Goal: Book appointment/travel/reservation

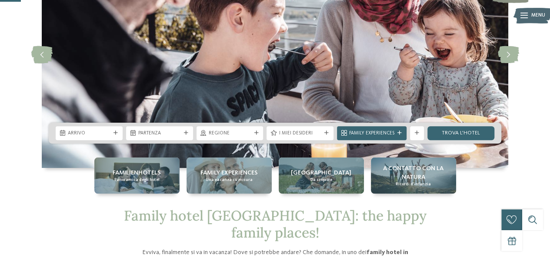
scroll to position [122, 0]
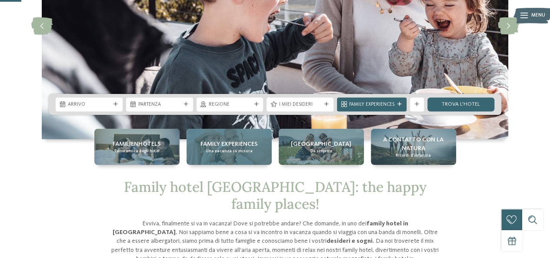
click at [245, 149] on span "Una vacanza su misura" at bounding box center [228, 151] width 47 height 6
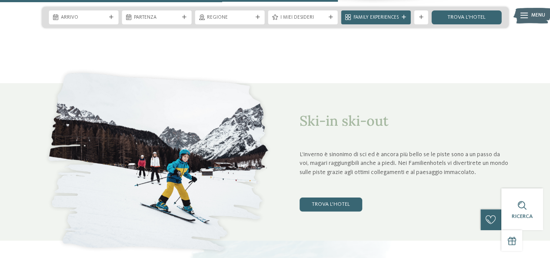
scroll to position [1825, 0]
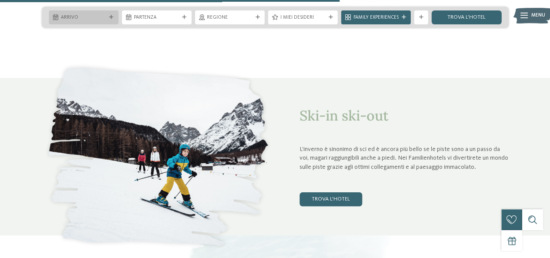
click at [97, 17] on span "Arrivo" at bounding box center [83, 17] width 45 height 7
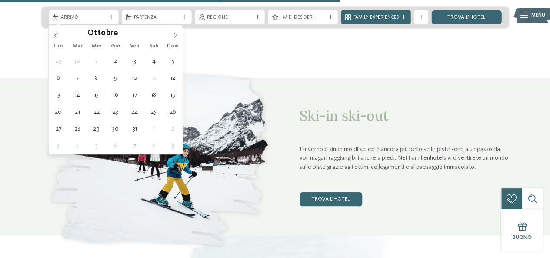
click at [173, 35] on icon at bounding box center [175, 35] width 6 height 6
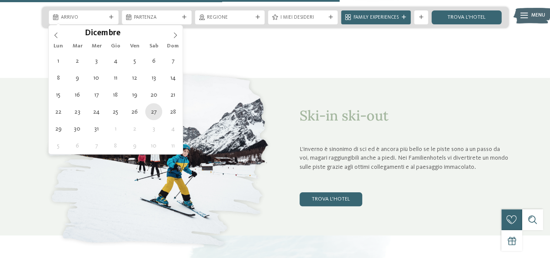
type div "27.12.2025"
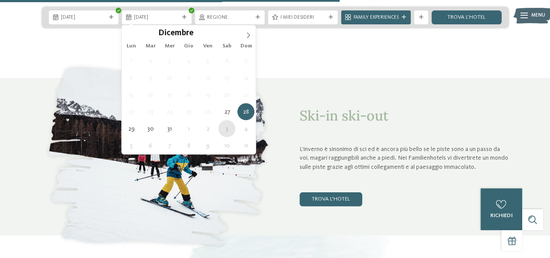
type div "03.01.2026"
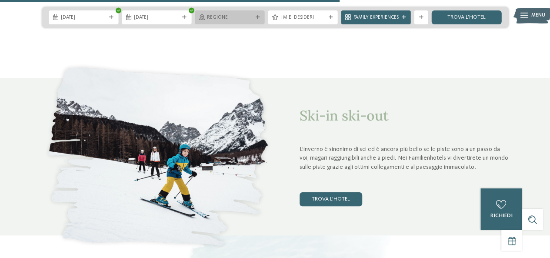
click at [225, 20] on span "Regione" at bounding box center [229, 17] width 45 height 7
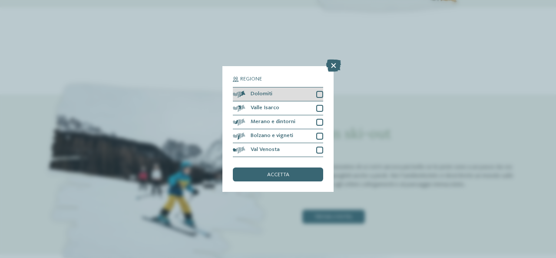
click at [321, 93] on div at bounding box center [319, 94] width 7 height 7
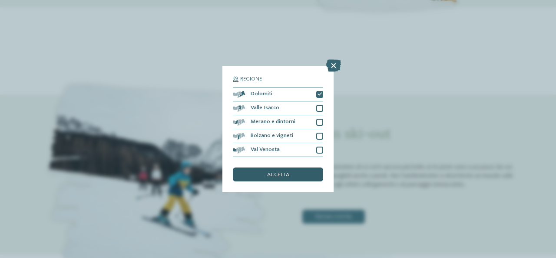
click at [295, 173] on div "accetta" at bounding box center [278, 174] width 90 height 14
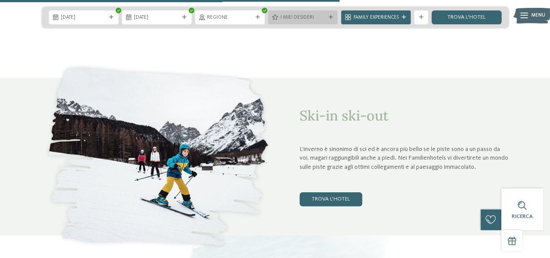
click at [295, 15] on span "I miei desideri" at bounding box center [302, 17] width 45 height 7
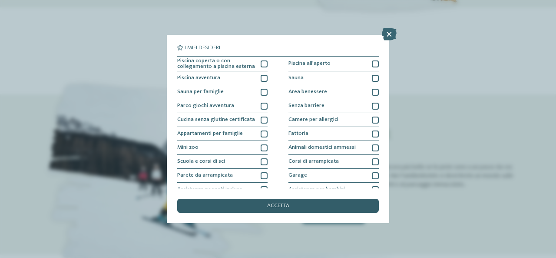
click at [273, 205] on span "accetta" at bounding box center [278, 206] width 22 height 6
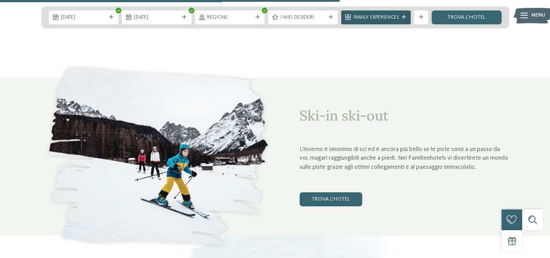
click at [386, 17] on span "Family Experiences" at bounding box center [375, 17] width 45 height 7
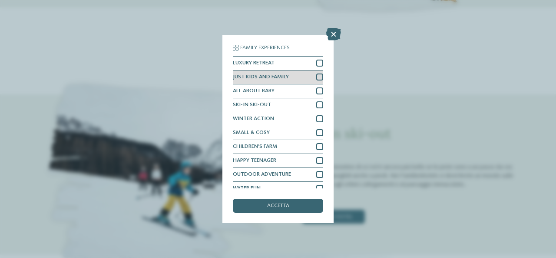
click at [316, 78] on div at bounding box center [319, 76] width 7 height 7
click at [318, 78] on icon at bounding box center [320, 77] width 4 height 4
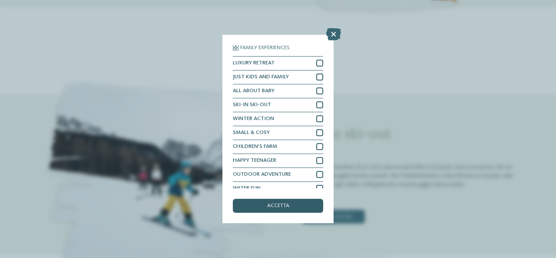
click at [289, 202] on div "accetta" at bounding box center [278, 206] width 90 height 14
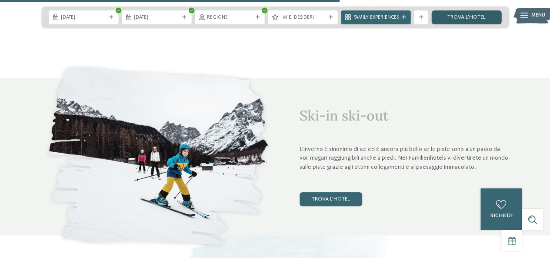
click at [437, 14] on link "trova l’hotel" at bounding box center [466, 17] width 70 height 14
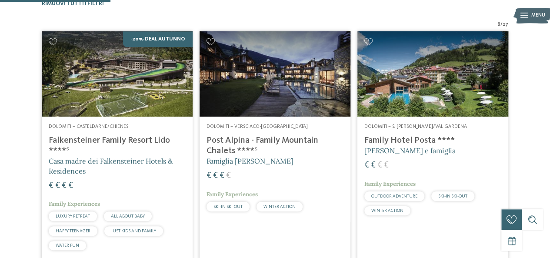
scroll to position [237, 0]
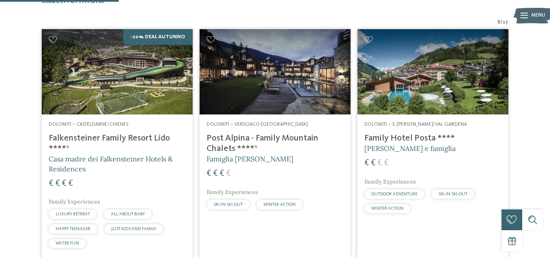
click at [423, 78] on img at bounding box center [432, 71] width 151 height 85
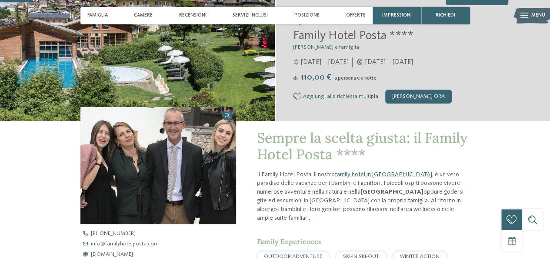
scroll to position [139, 0]
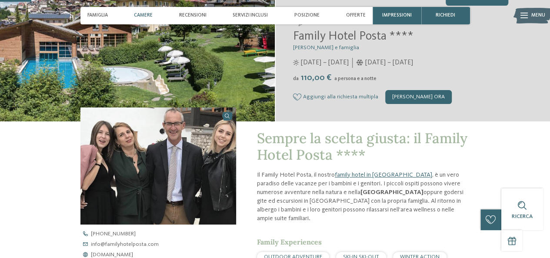
click at [149, 17] on span "Camere" at bounding box center [143, 16] width 19 height 6
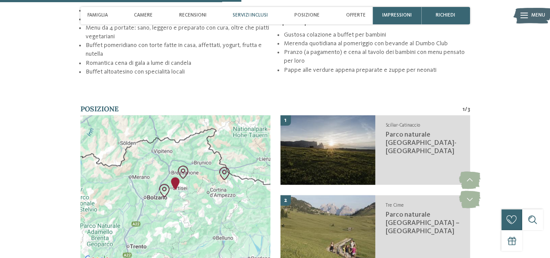
scroll to position [1079, 0]
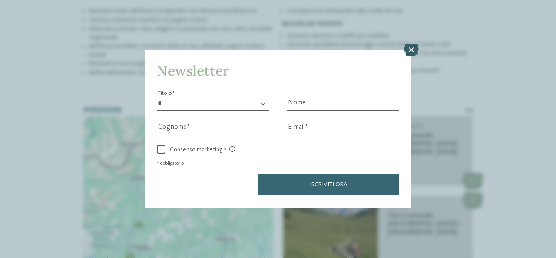
click at [414, 53] on icon at bounding box center [411, 50] width 15 height 12
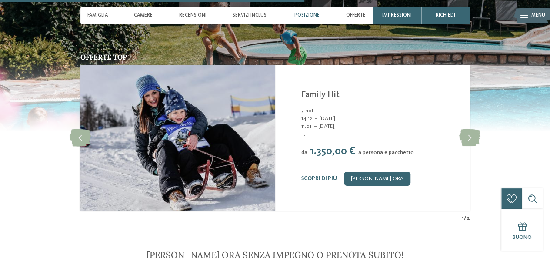
scroll to position [1427, 0]
